Goal: Check status: Check status

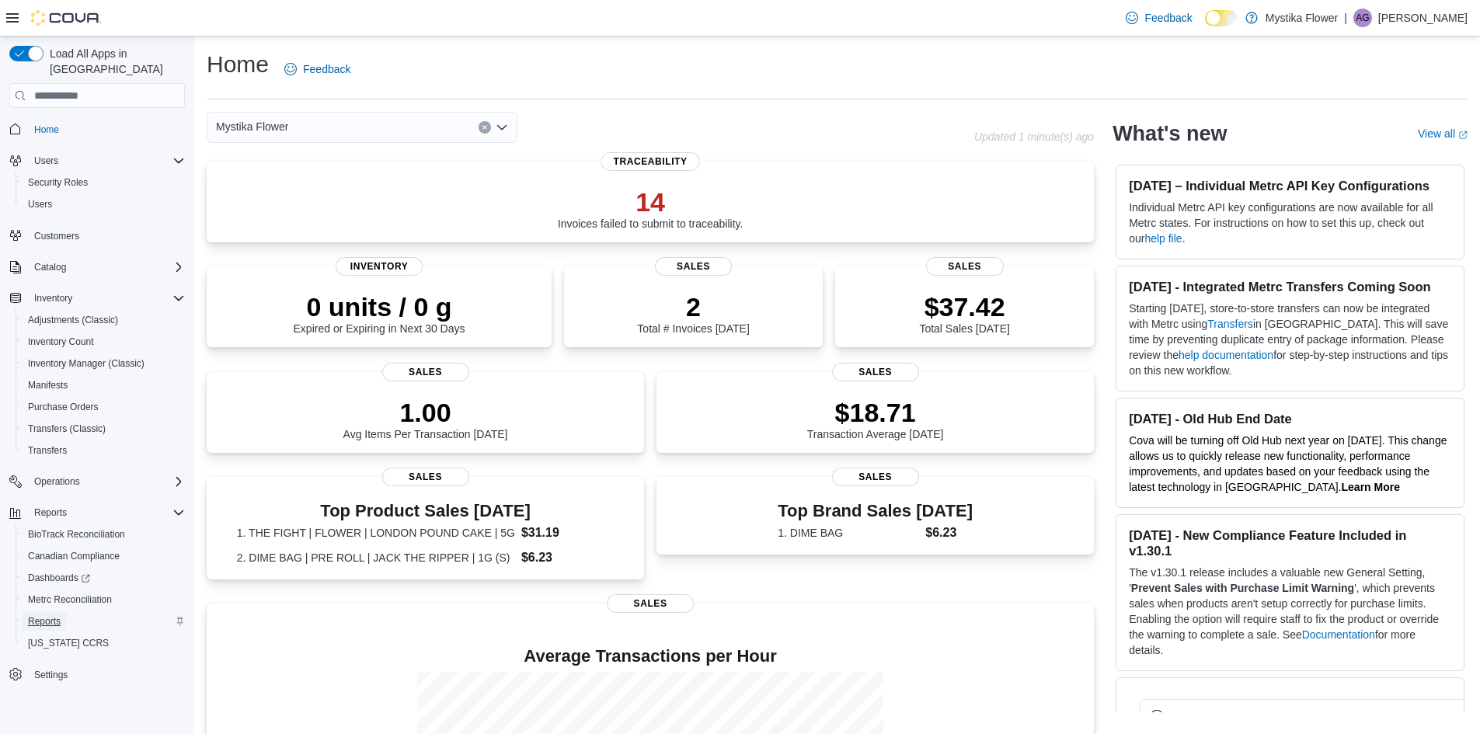
click at [62, 612] on link "Reports" at bounding box center [44, 621] width 45 height 19
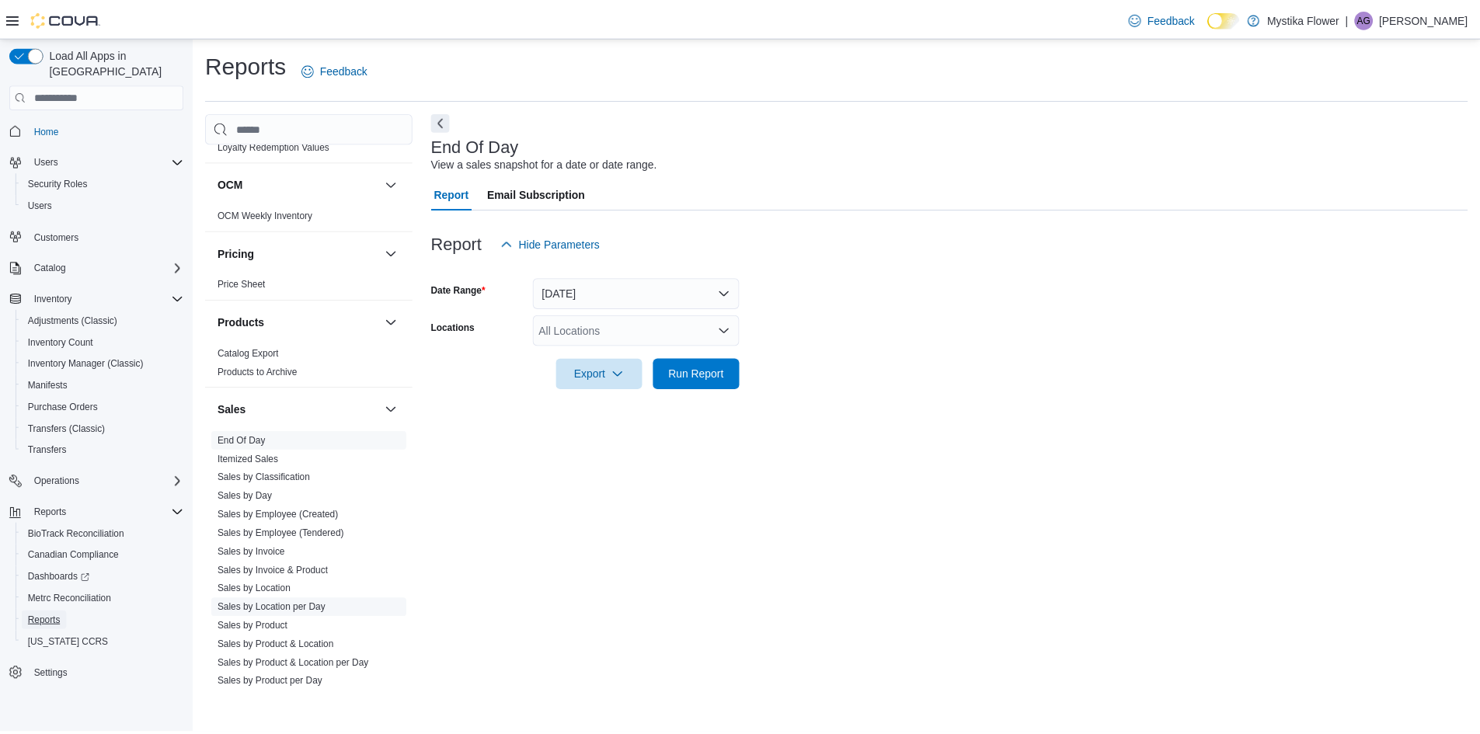
scroll to position [932, 0]
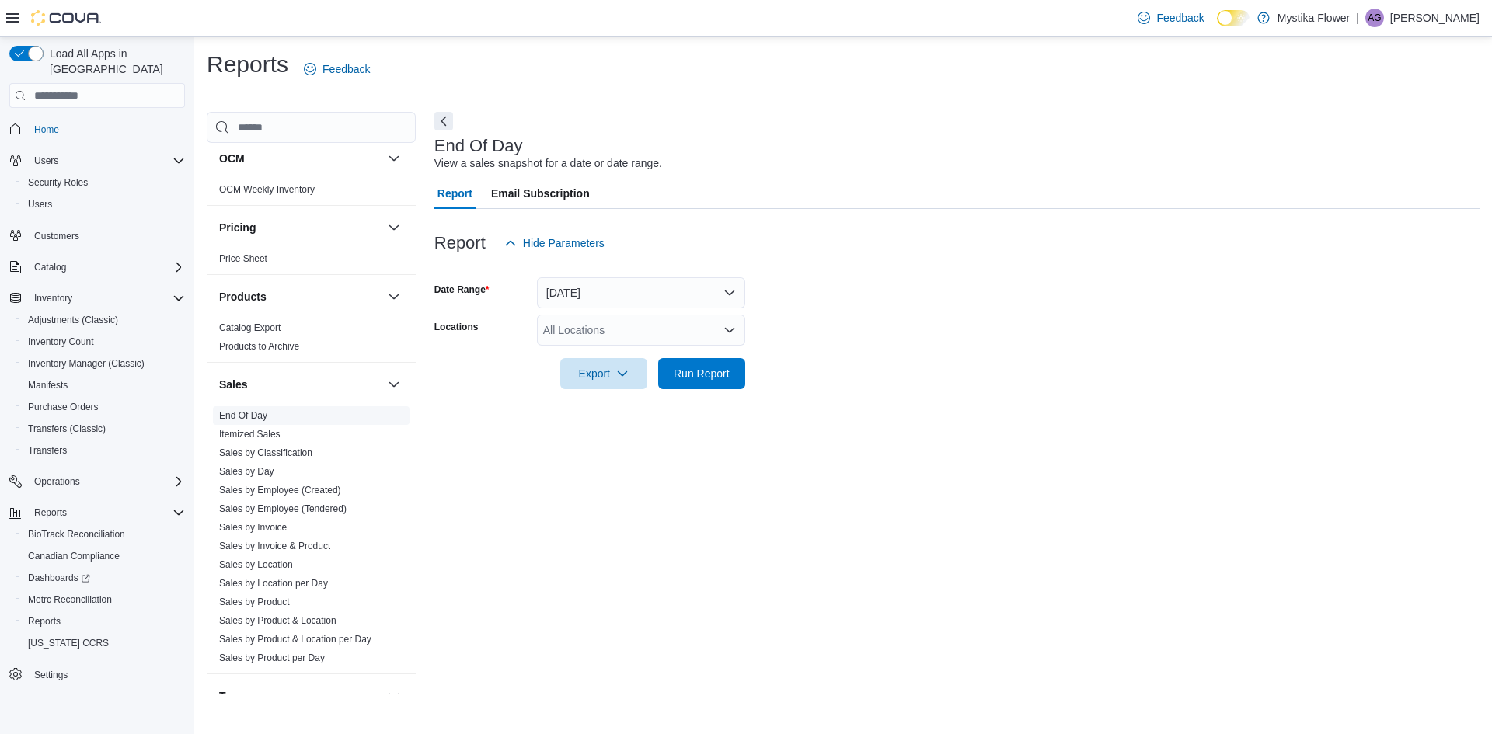
click at [260, 415] on link "End Of Day" at bounding box center [243, 415] width 48 height 11
click at [587, 293] on button "[DATE]" at bounding box center [641, 292] width 208 height 31
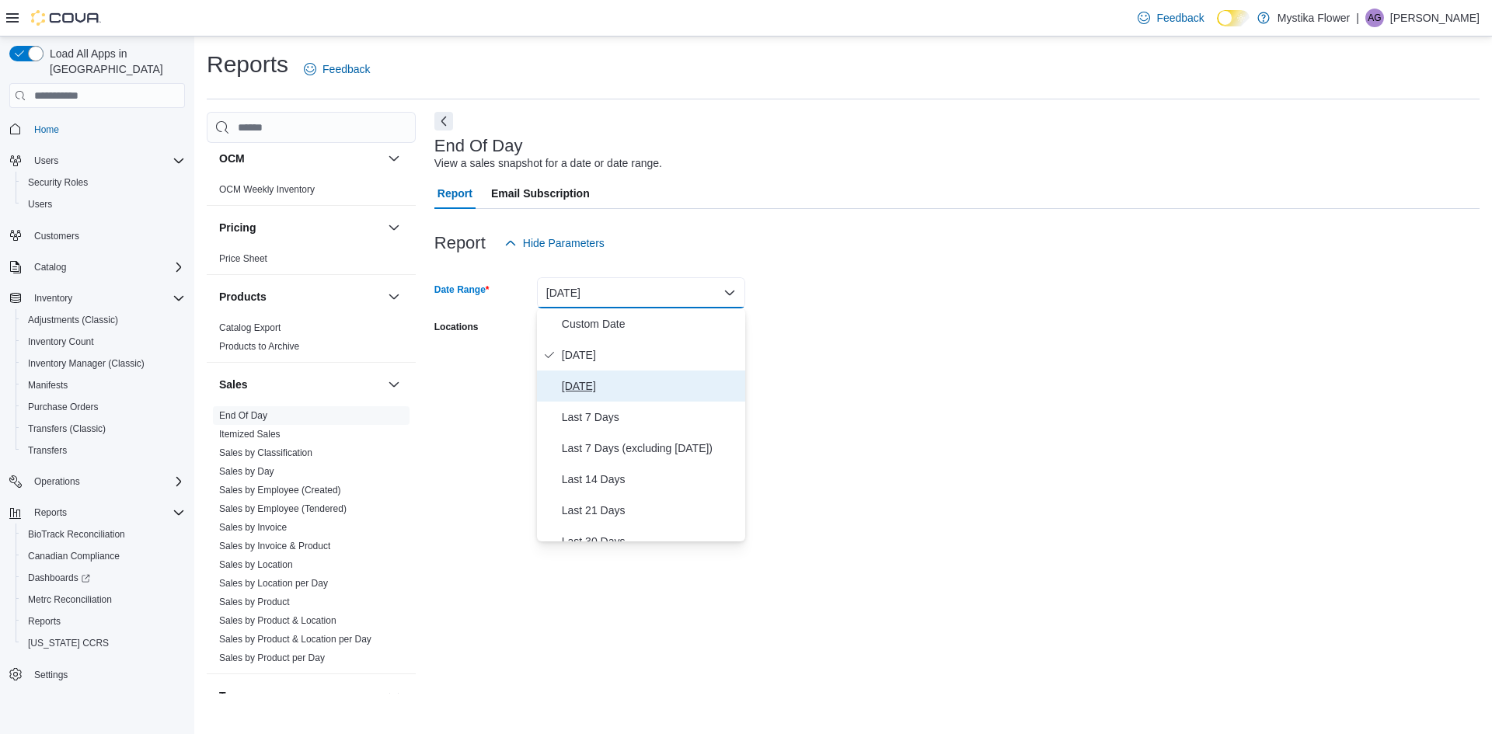
click at [588, 389] on span "[DATE]" at bounding box center [650, 386] width 177 height 19
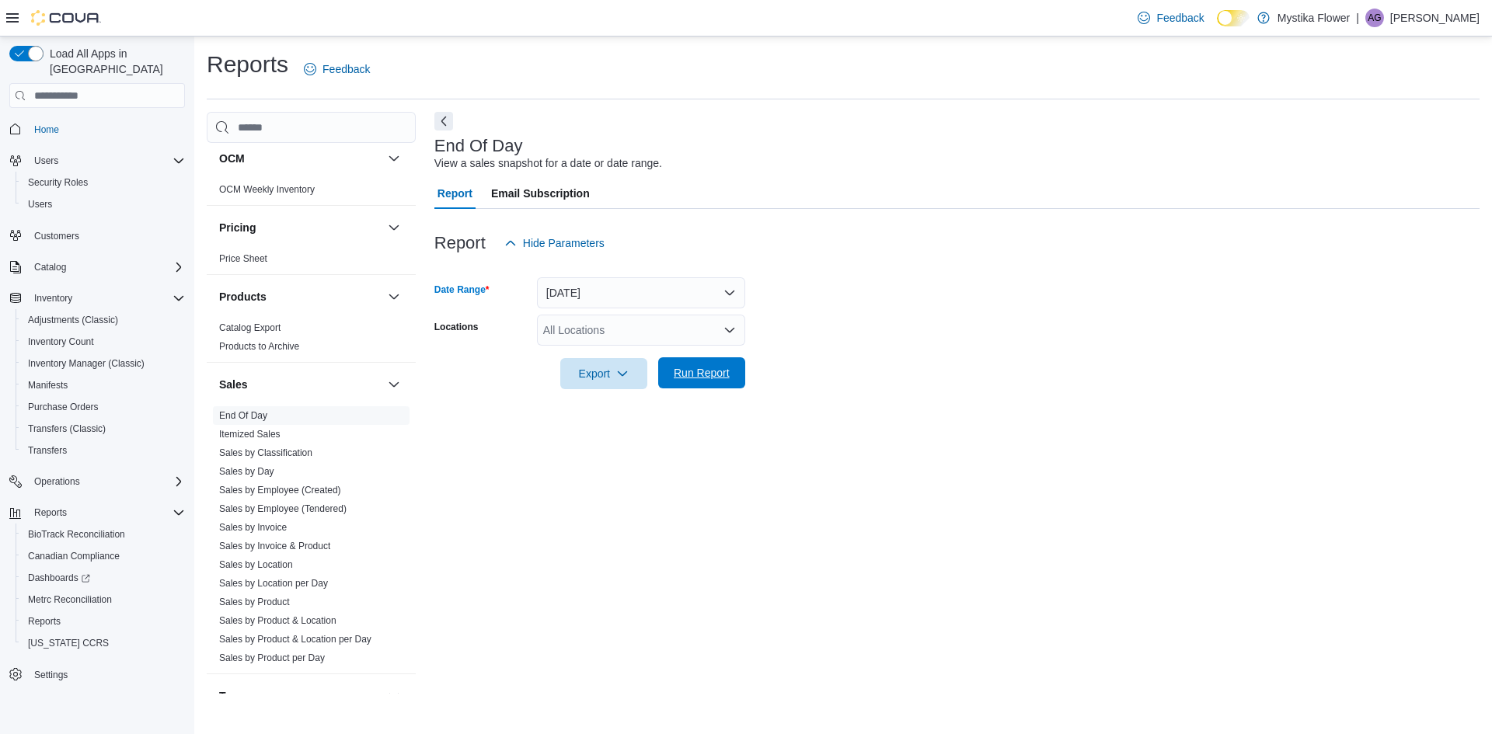
click at [708, 371] on span "Run Report" at bounding box center [702, 373] width 56 height 16
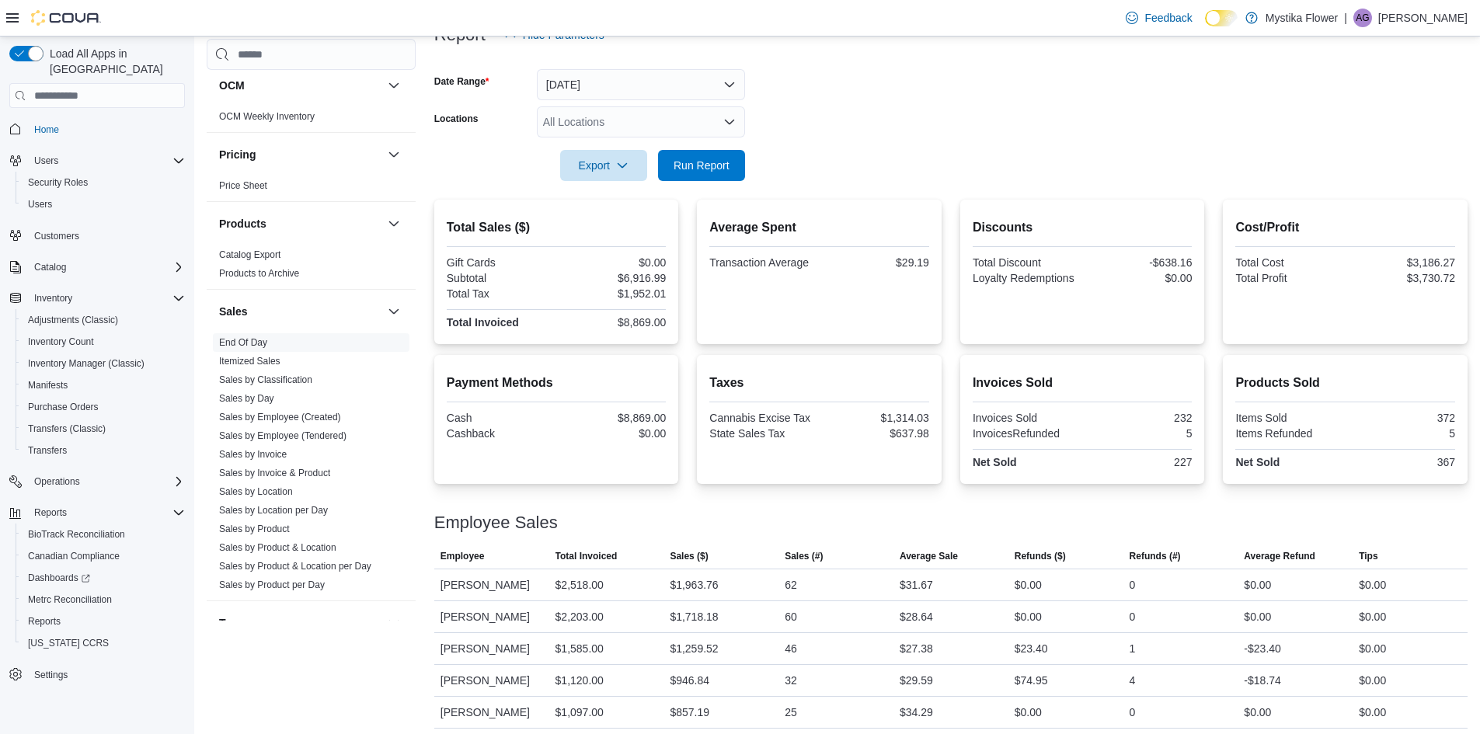
scroll to position [247, 0]
